Goal: Information Seeking & Learning: Learn about a topic

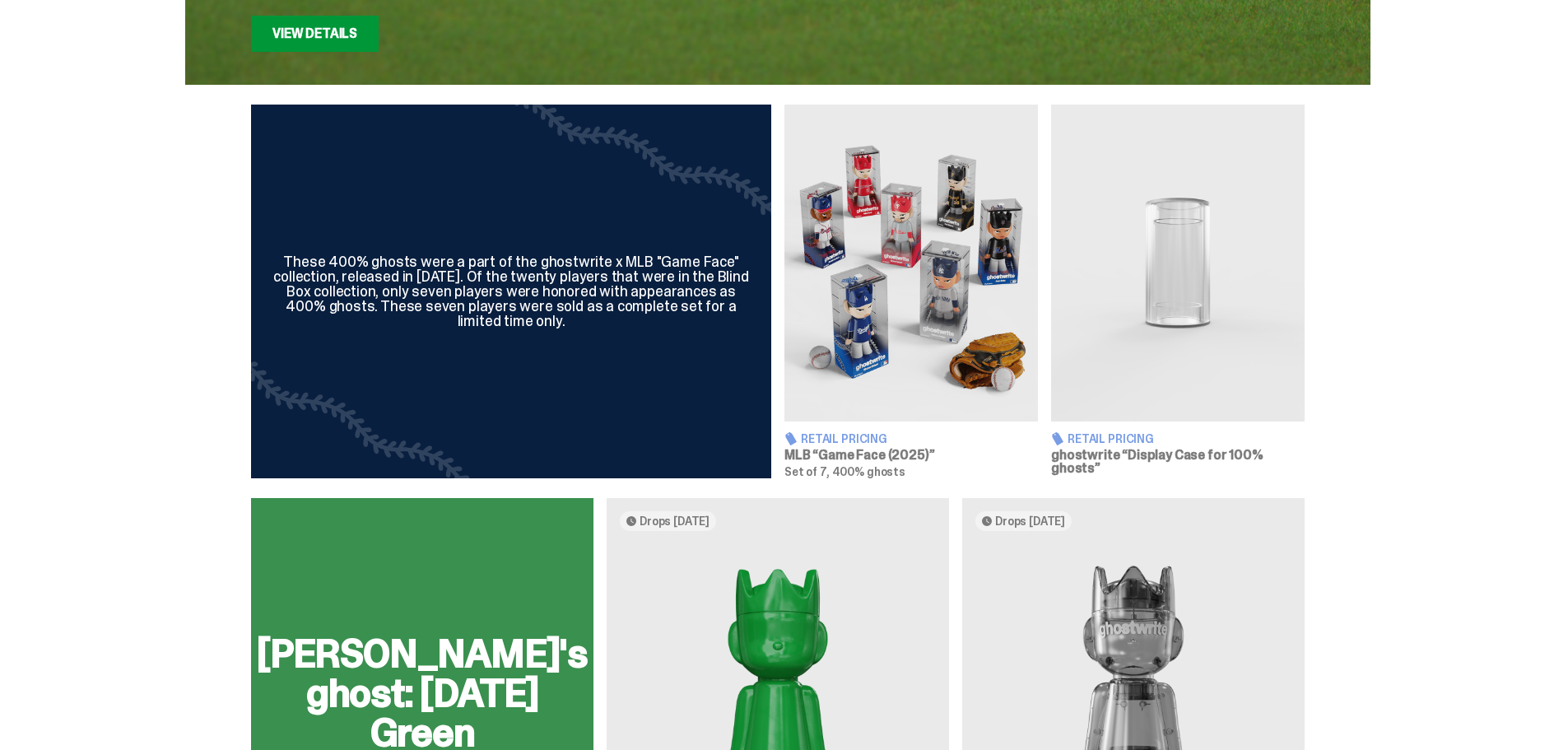
scroll to position [741, 0]
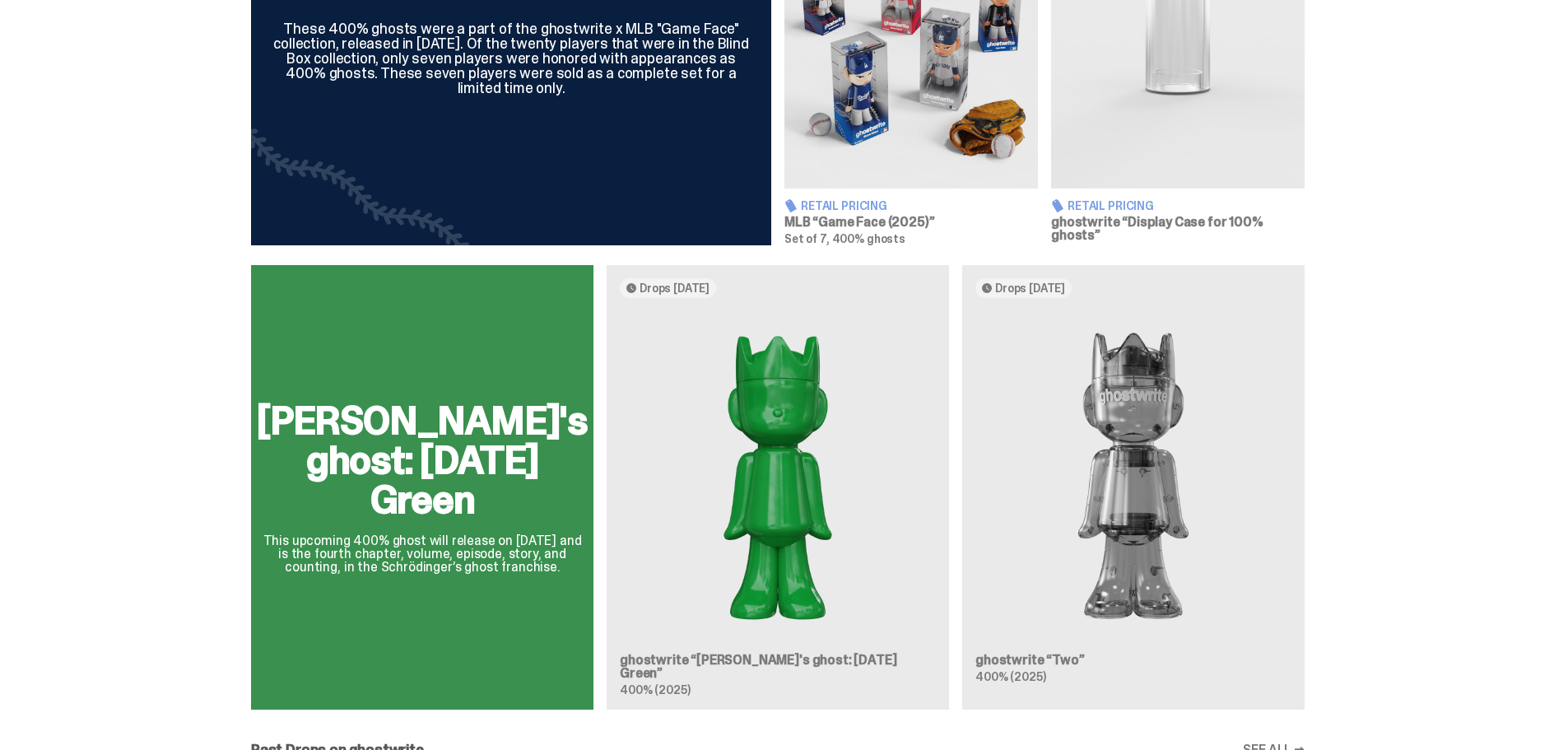
click at [1148, 471] on div "[PERSON_NAME]'s ghost: [DATE] Green This upcoming 400% ghost will release on [D…" at bounding box center [777, 494] width 1185 height 457
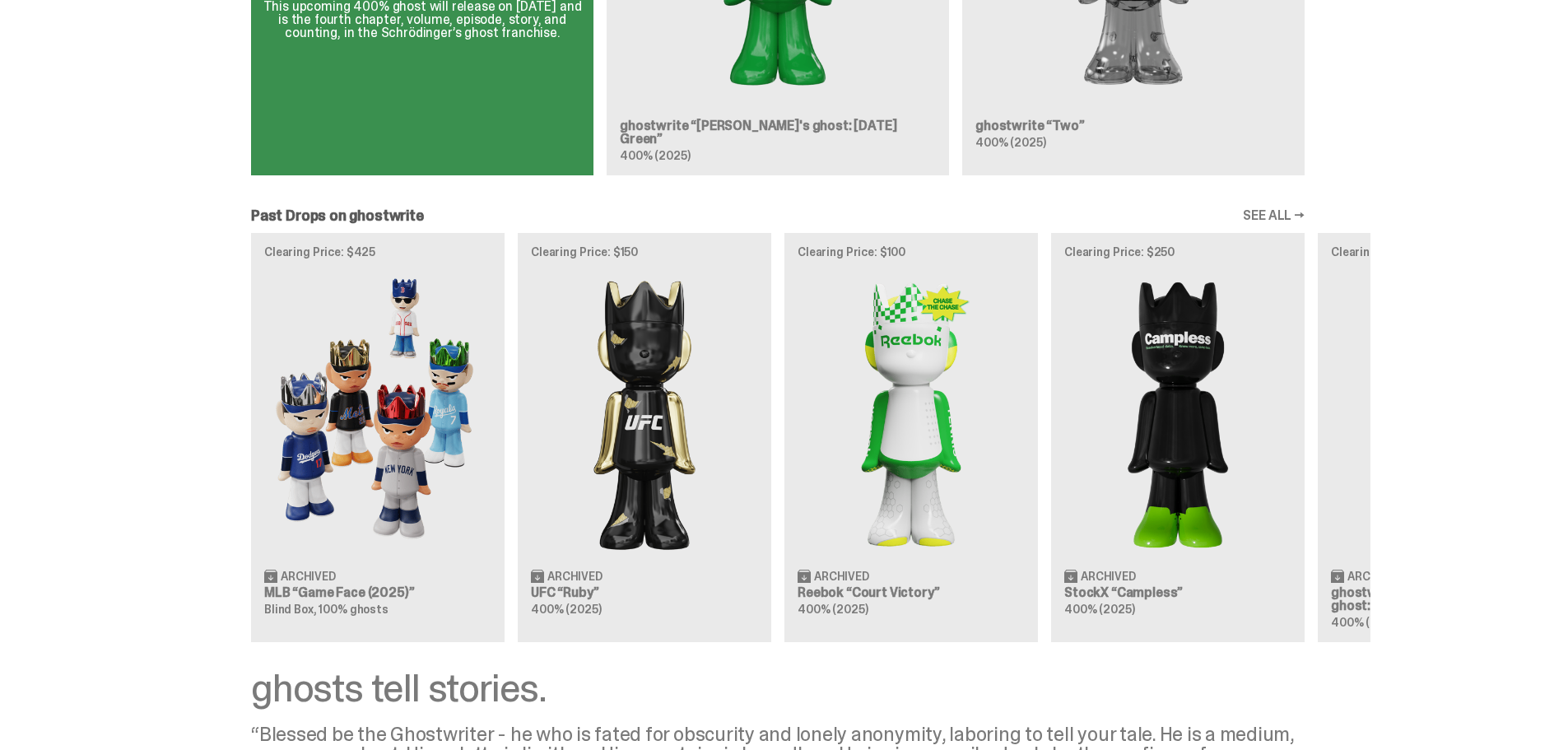
scroll to position [921, 0]
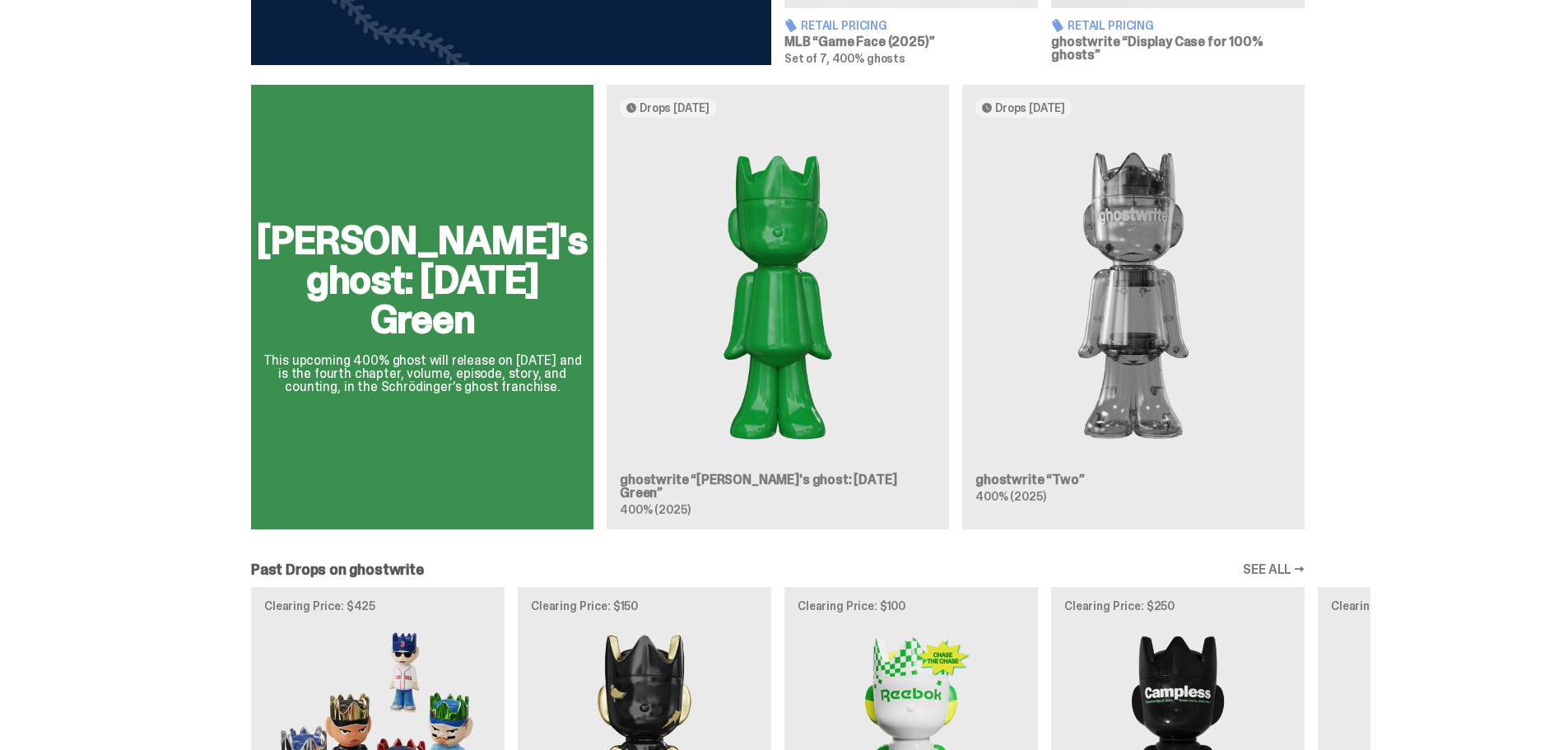
click at [790, 366] on div "[PERSON_NAME]'s ghost: [DATE] Green This upcoming 400% ghost will release on [D…" at bounding box center [777, 314] width 1185 height 457
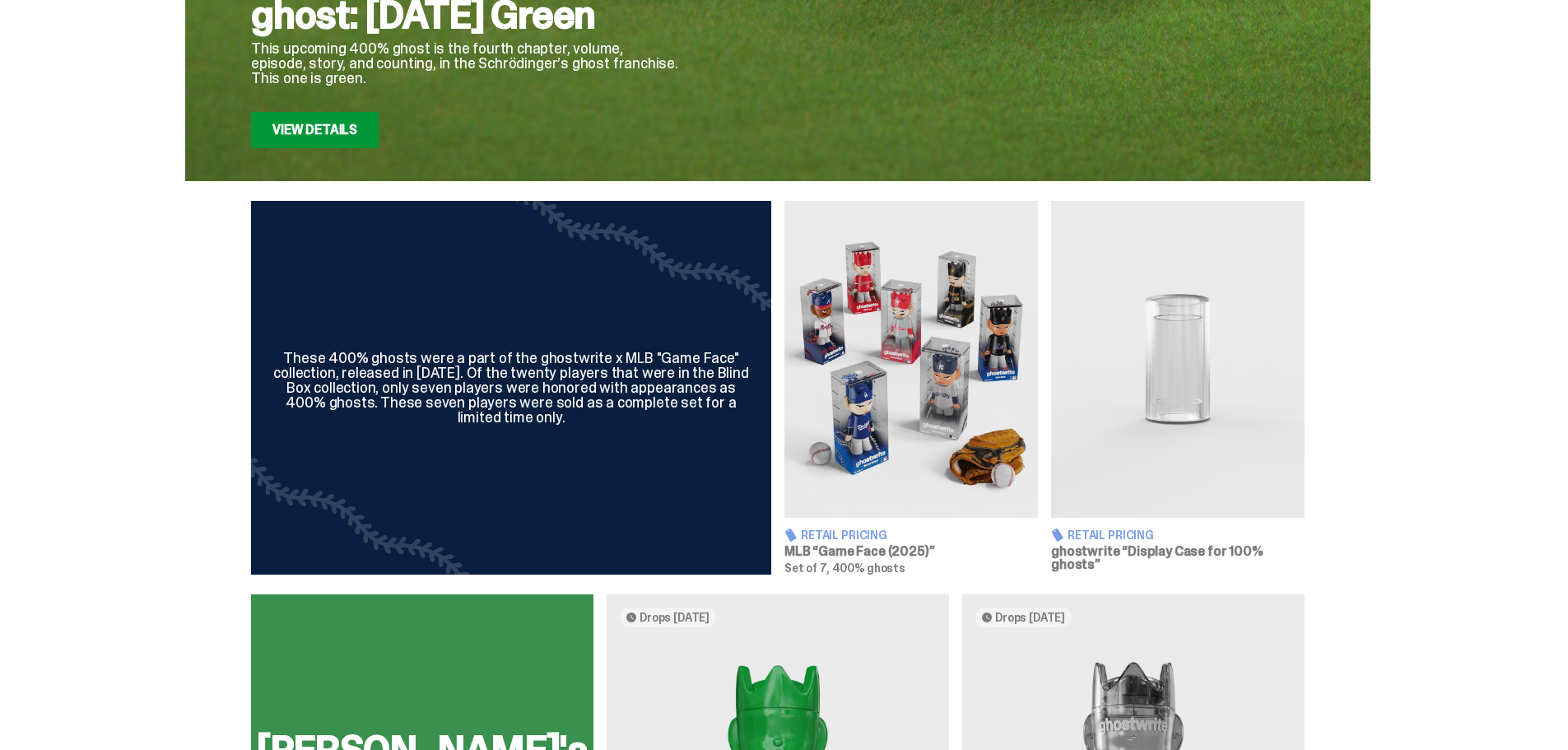
scroll to position [823, 0]
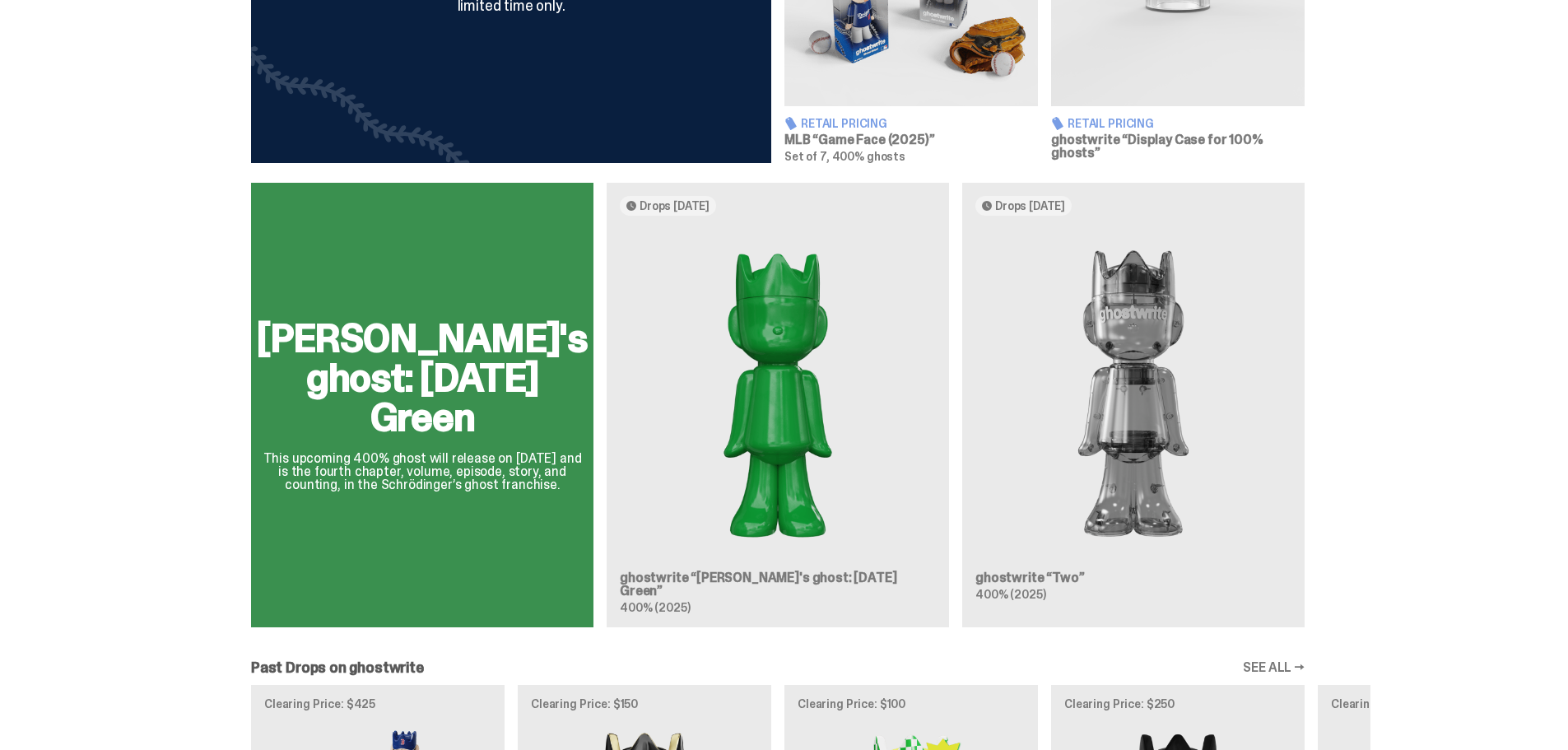
click at [793, 548] on div "[PERSON_NAME]'s ghost: [DATE] Green This upcoming 400% ghost will release on [D…" at bounding box center [777, 411] width 1185 height 457
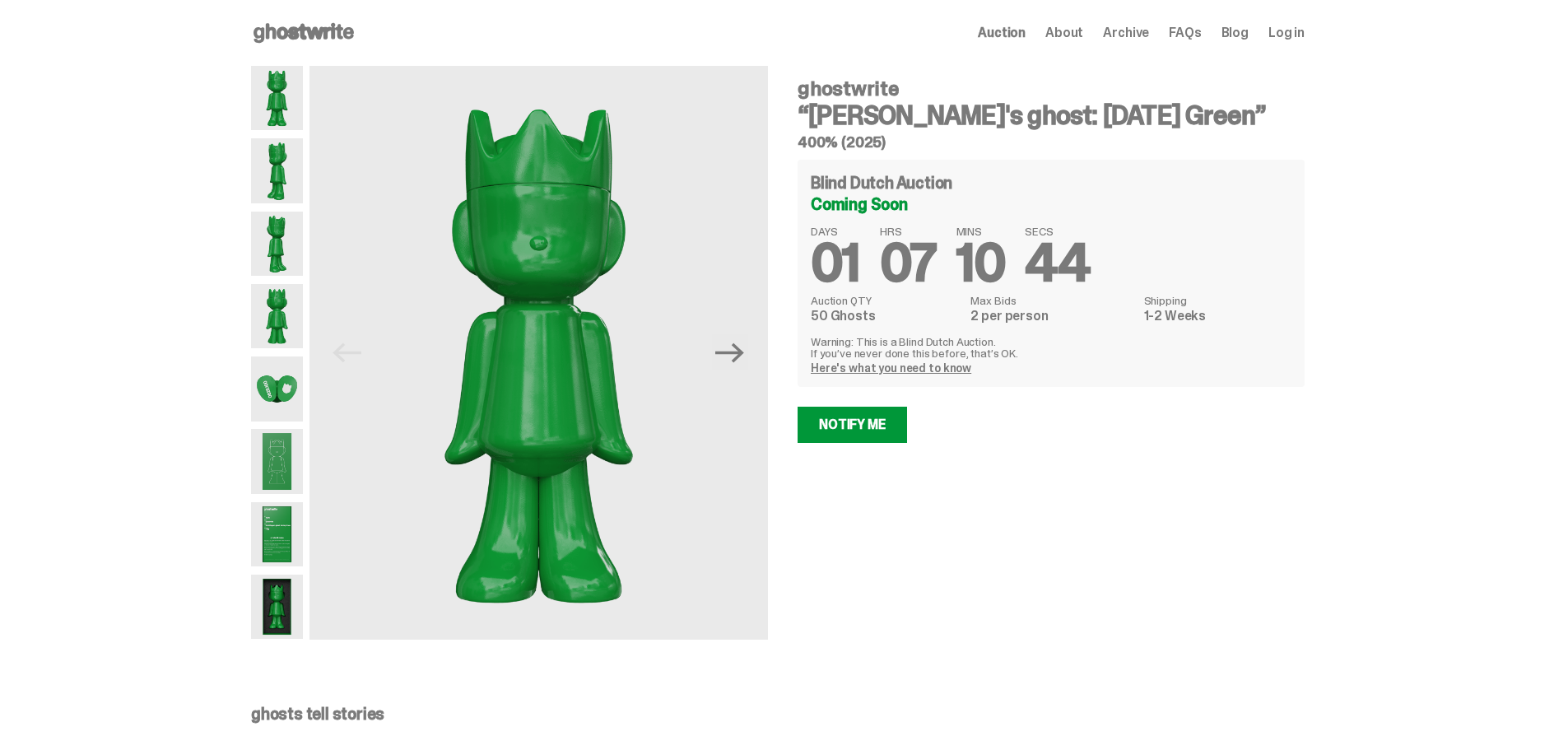
click at [290, 460] on img at bounding box center [277, 461] width 52 height 64
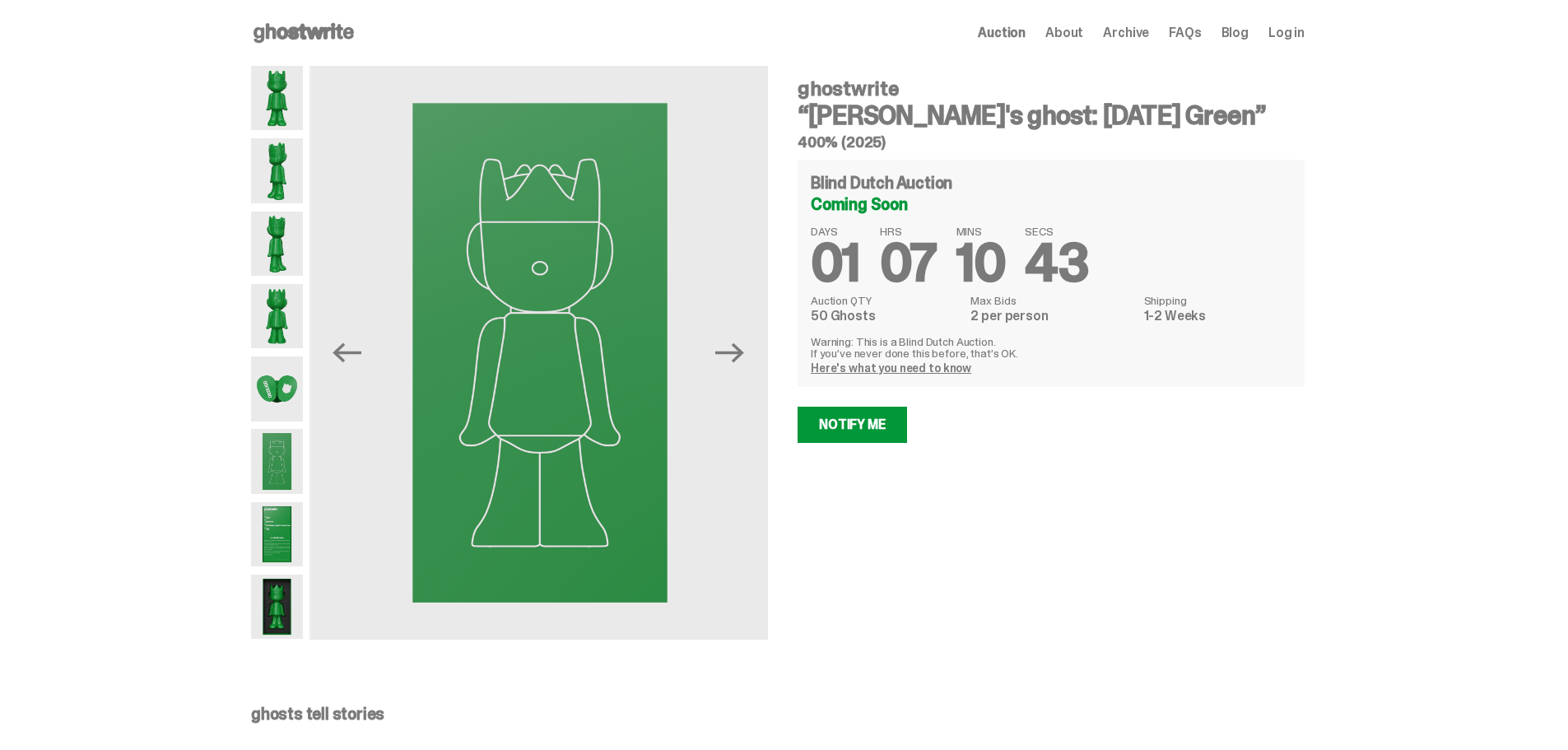
click at [288, 398] on img at bounding box center [277, 388] width 52 height 64
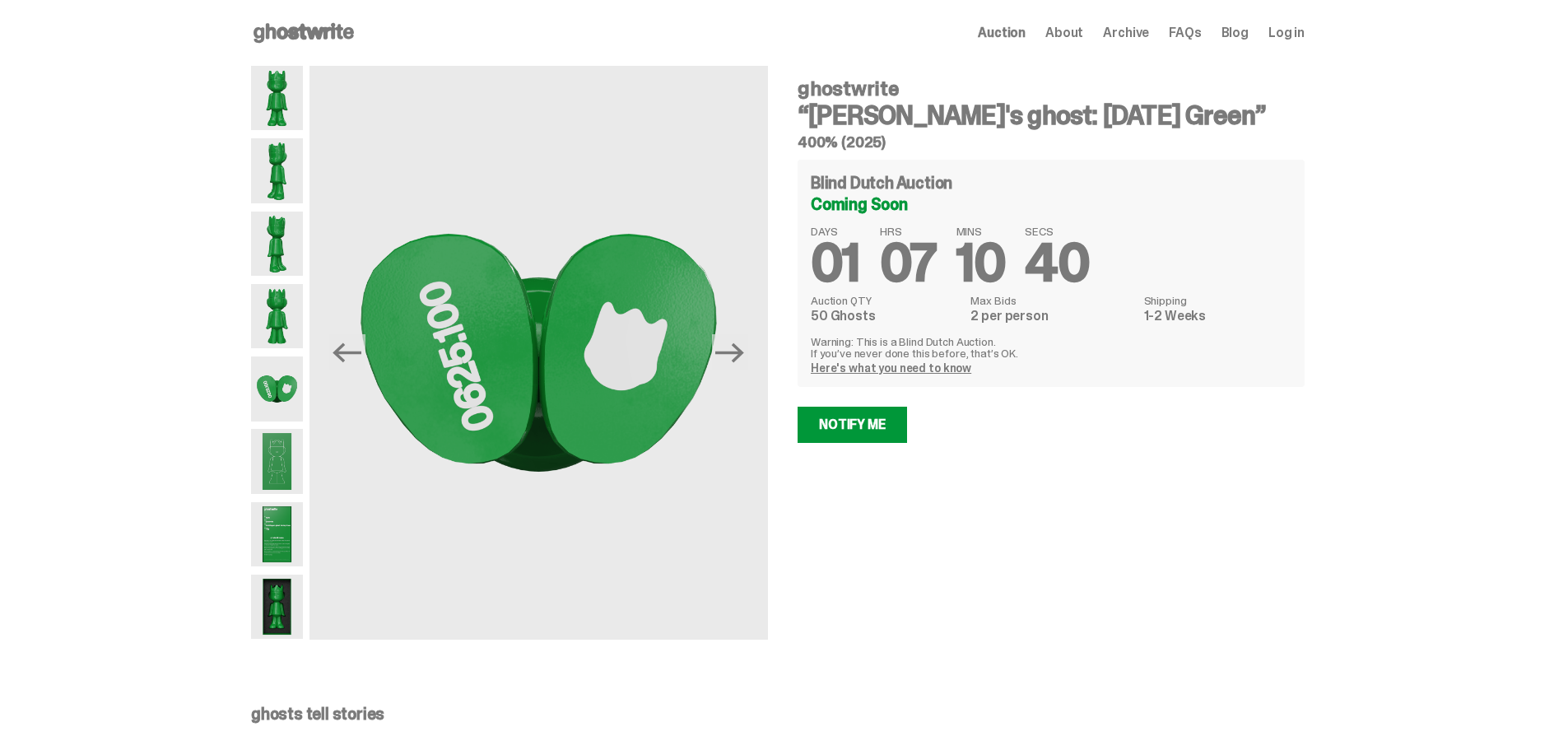
click at [281, 556] on img at bounding box center [277, 534] width 52 height 64
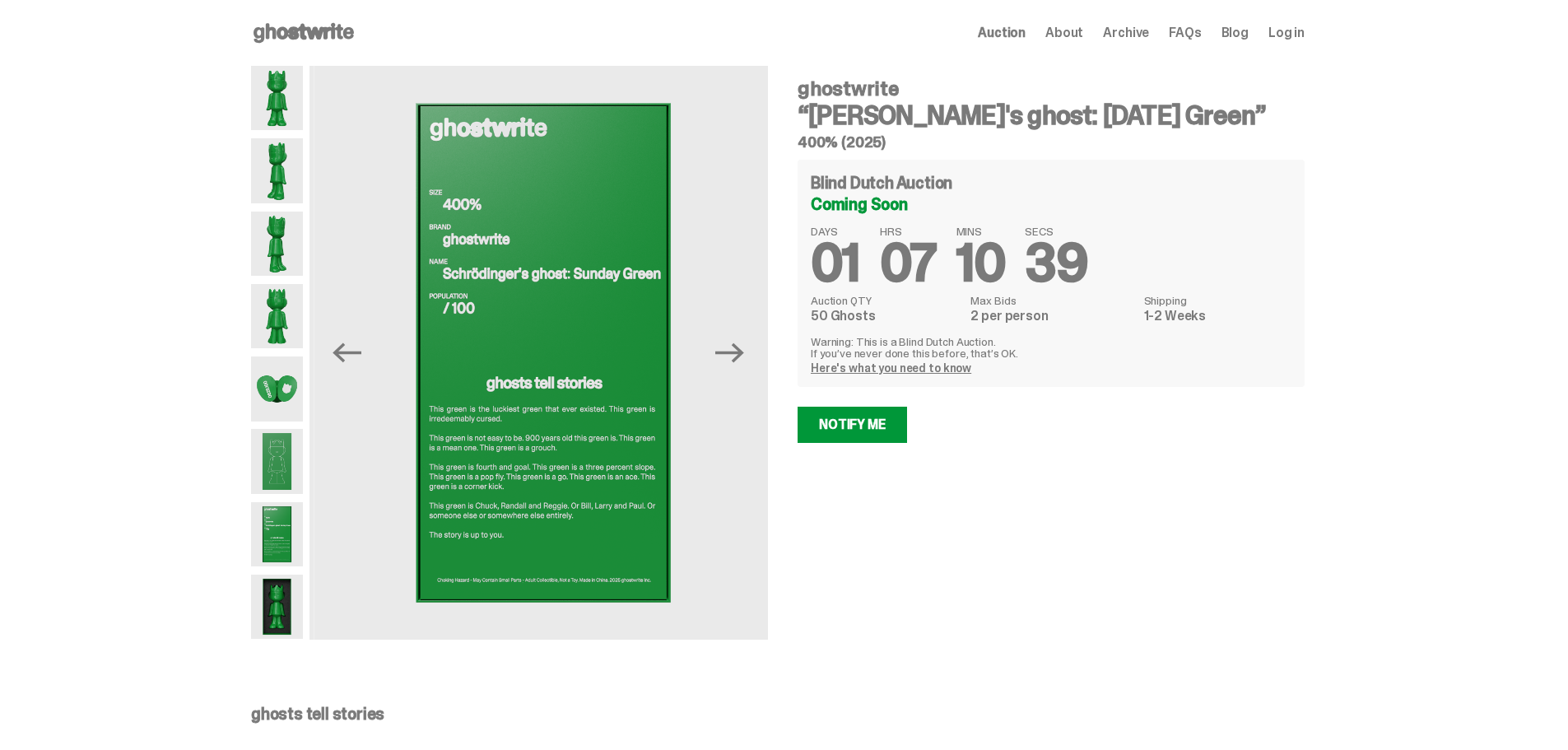
click at [281, 615] on img at bounding box center [277, 606] width 52 height 64
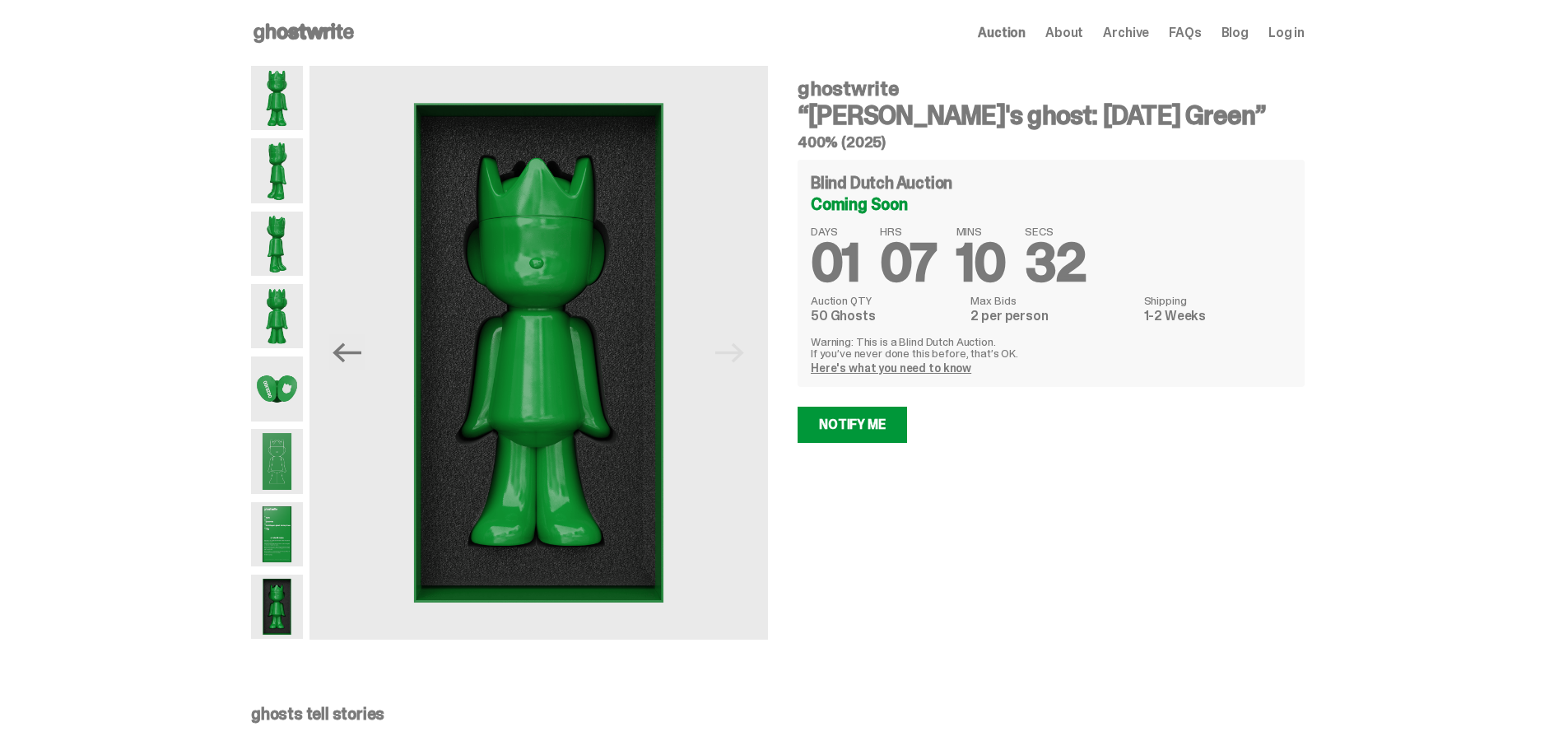
click at [279, 613] on img at bounding box center [277, 606] width 52 height 64
click at [279, 530] on img at bounding box center [277, 534] width 52 height 64
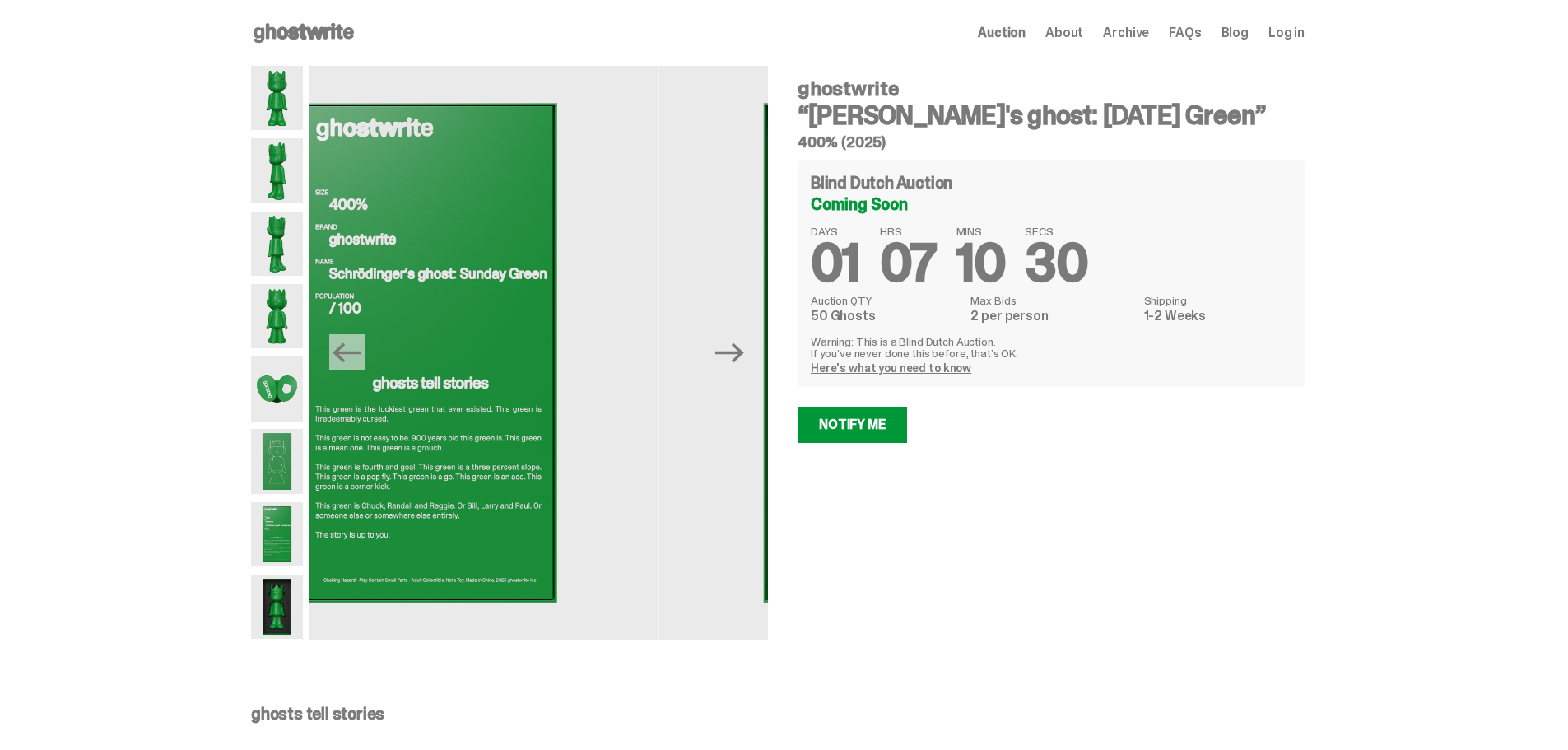
click at [283, 457] on img at bounding box center [277, 461] width 52 height 64
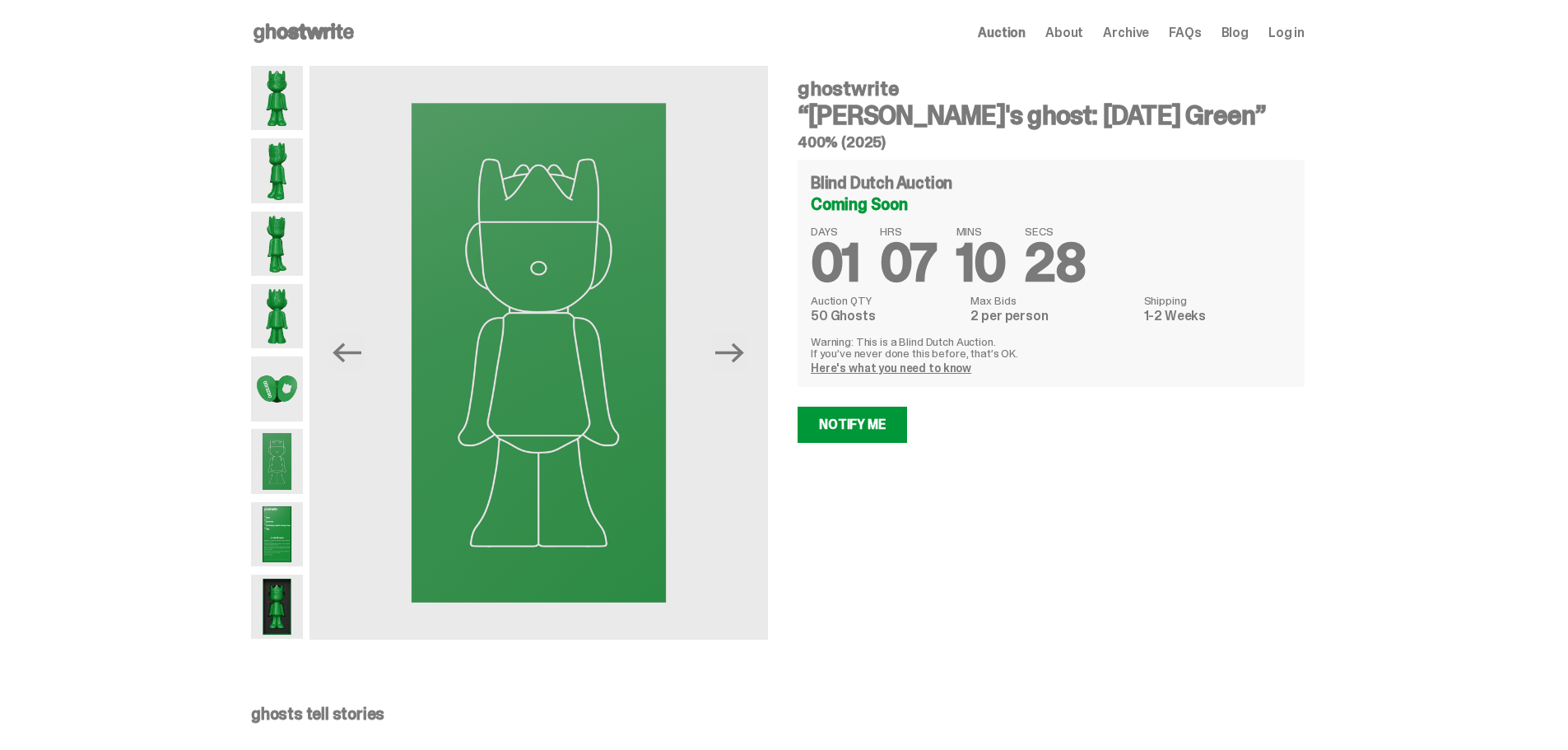
click at [273, 405] on img at bounding box center [277, 388] width 52 height 64
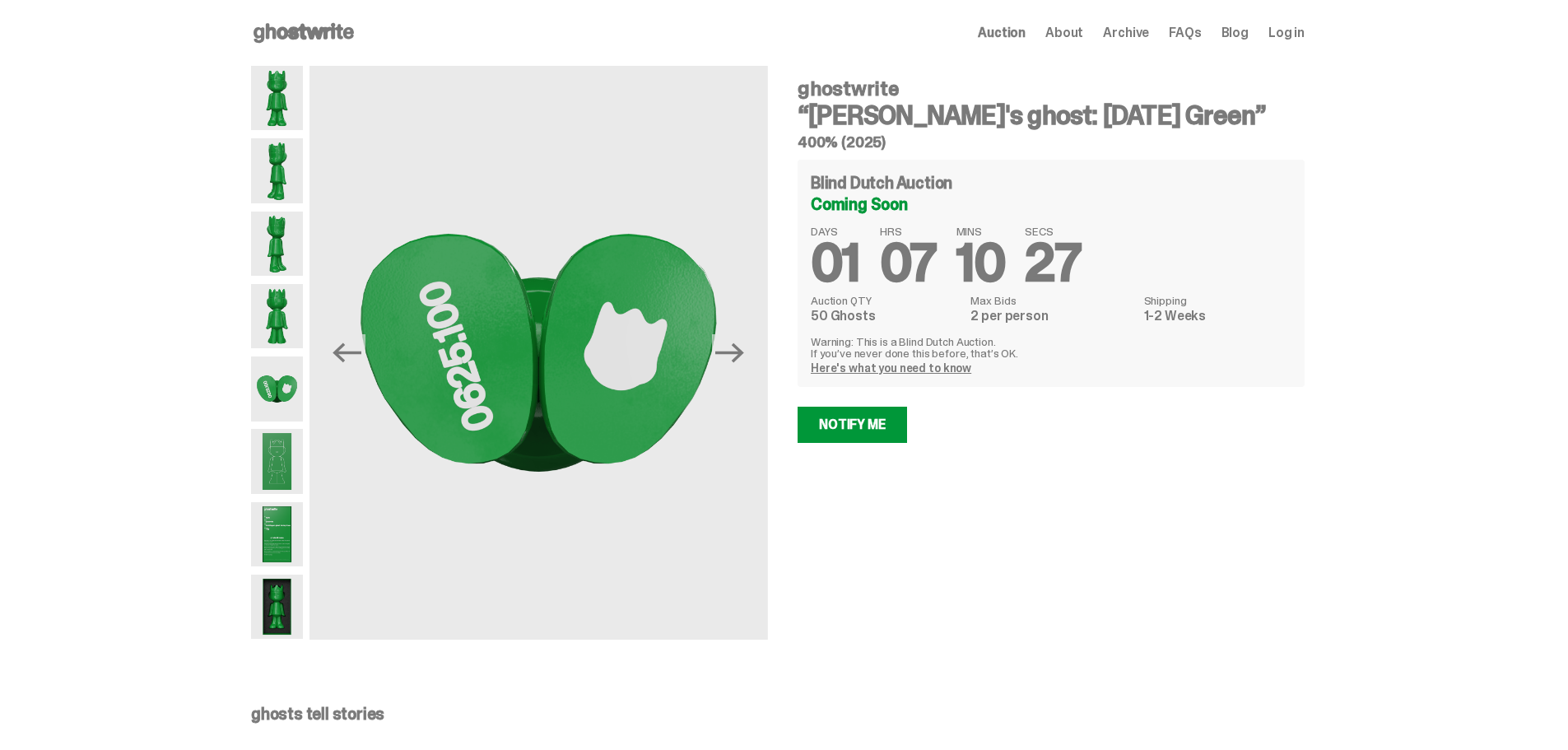
click at [279, 334] on img at bounding box center [277, 316] width 52 height 64
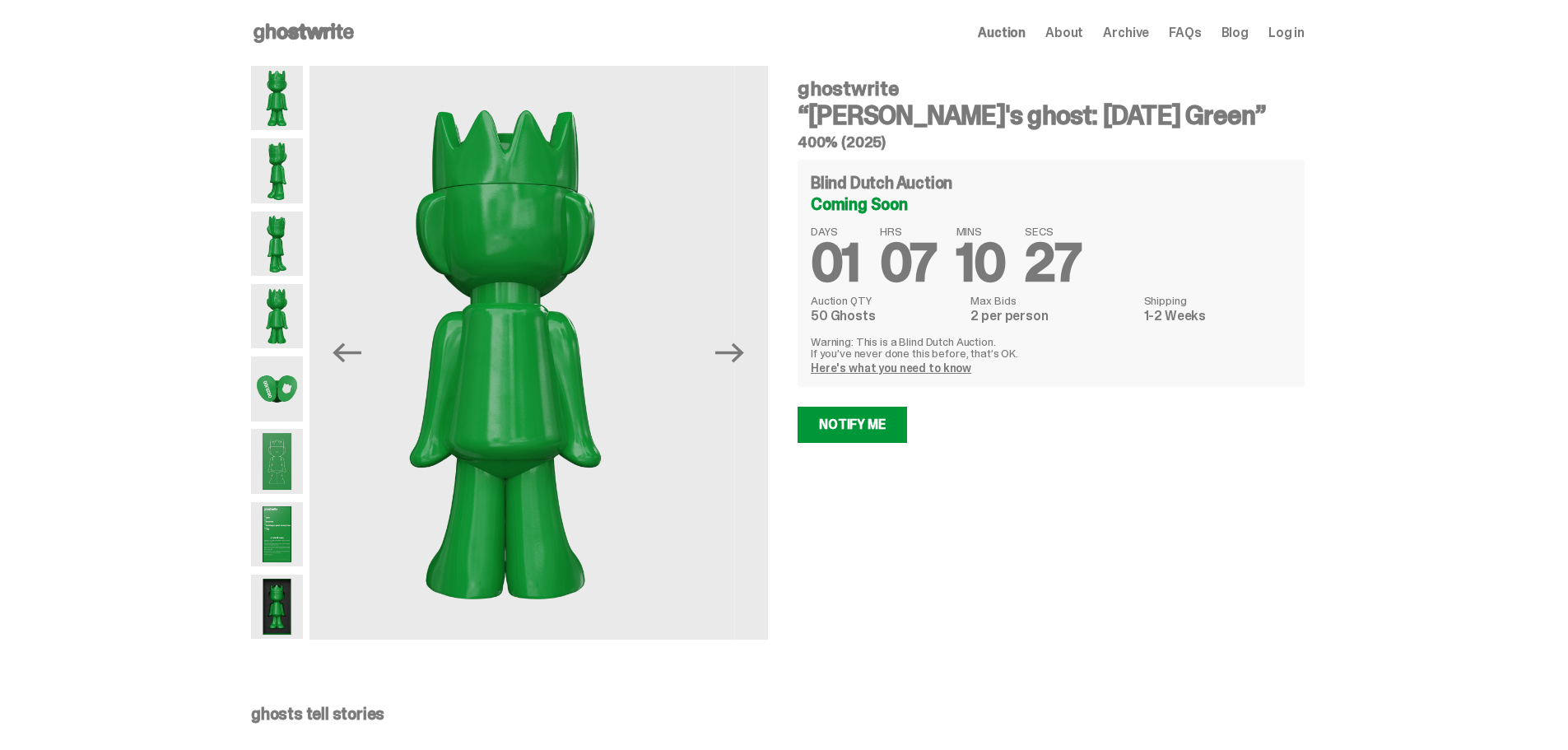
click at [282, 238] on img at bounding box center [277, 244] width 52 height 64
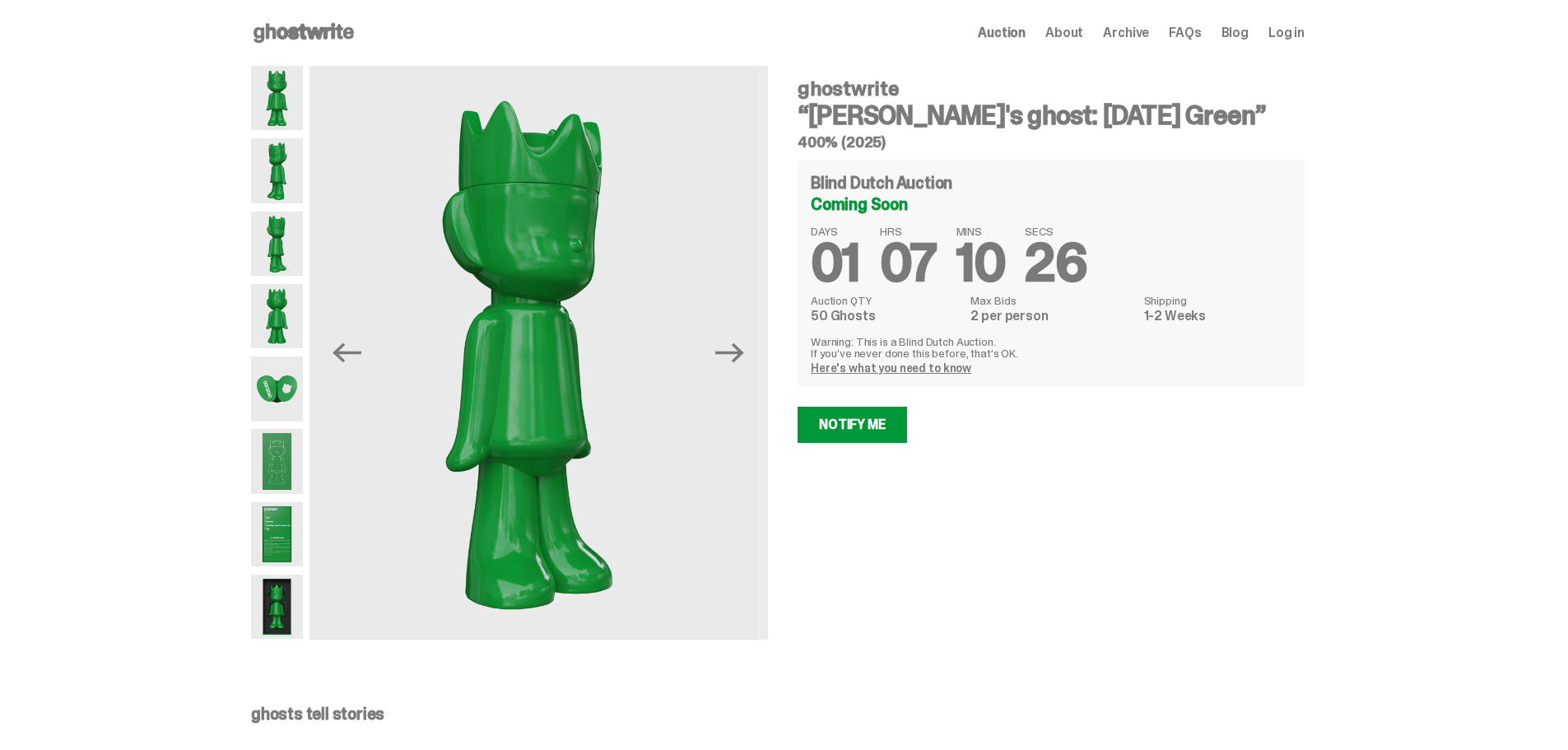
click at [278, 184] on img at bounding box center [277, 170] width 52 height 64
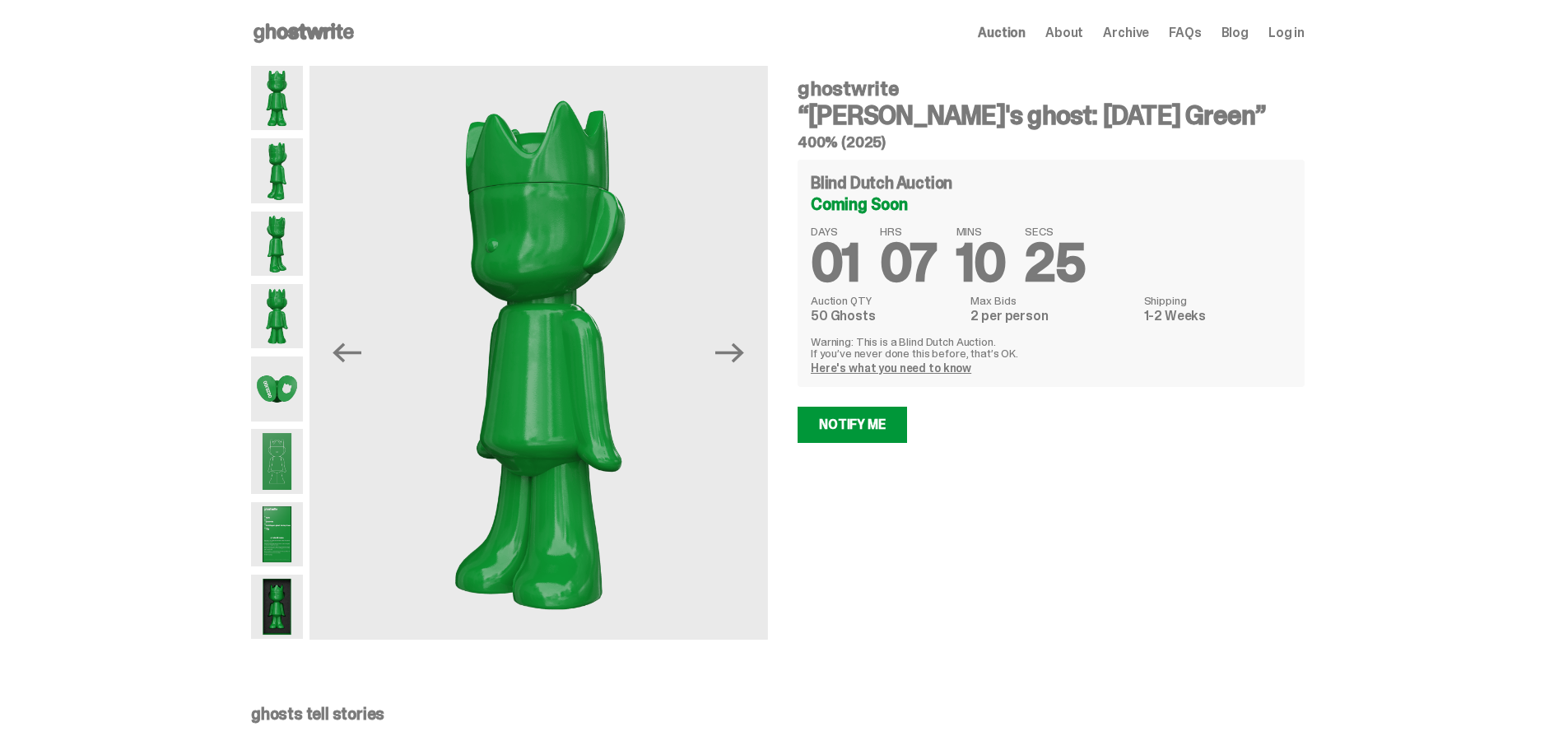
click at [280, 115] on img at bounding box center [277, 98] width 52 height 64
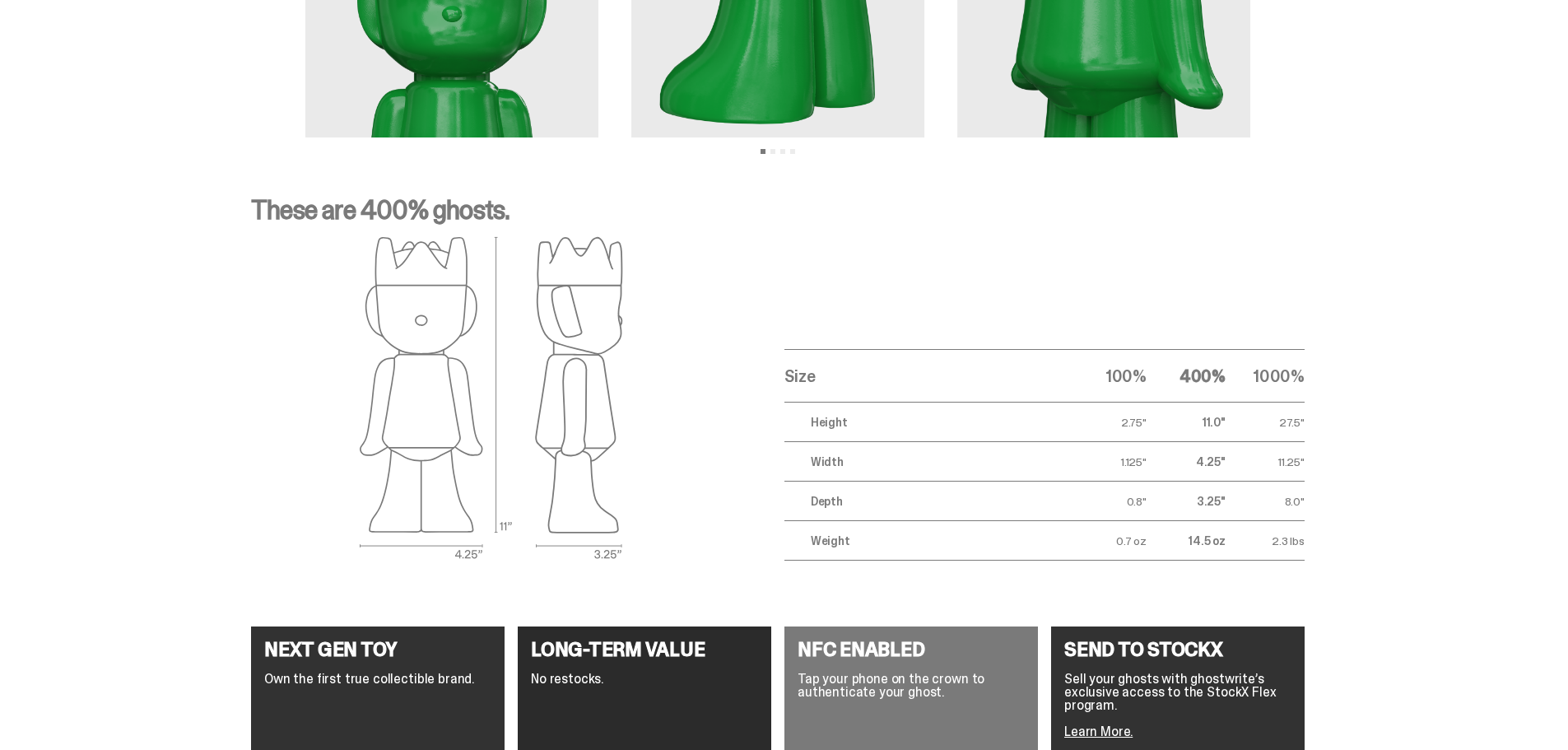
scroll to position [2643, 0]
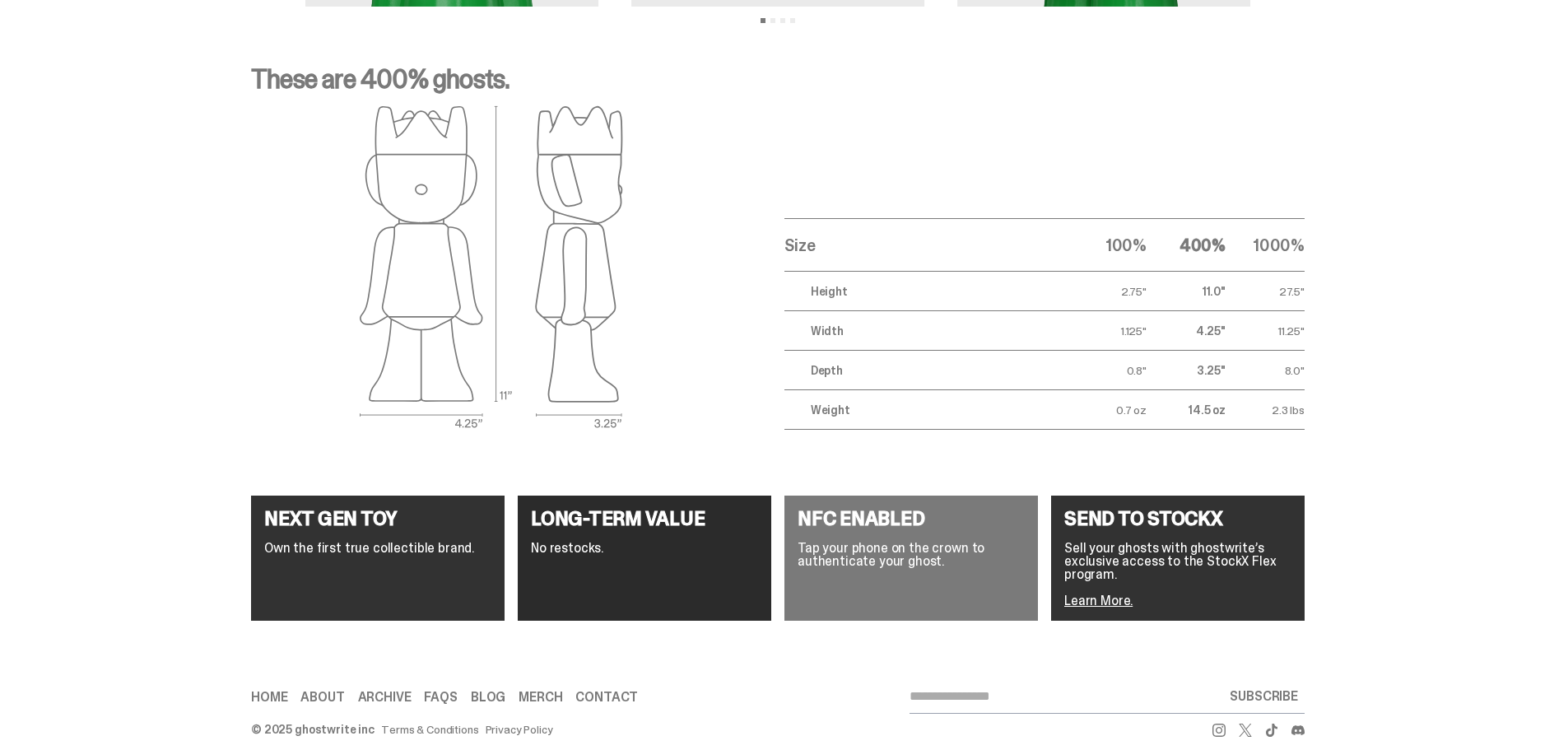
click at [344, 541] on p "Own the first true collectible brand." at bounding box center [377, 548] width 227 height 13
click at [1124, 592] on link "Learn More." at bounding box center [1098, 600] width 68 height 18
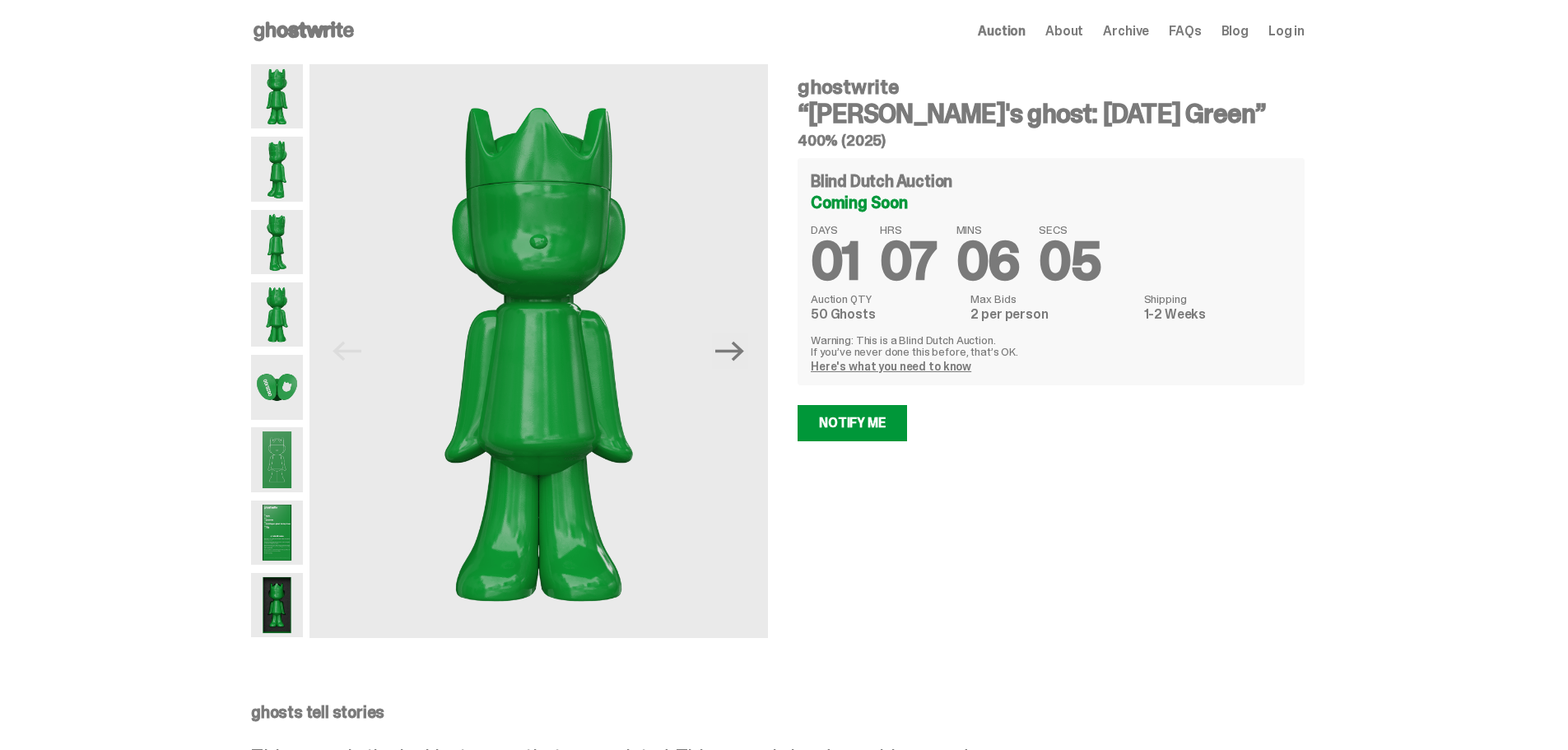
scroll to position [0, 0]
